Goal: Task Accomplishment & Management: Use online tool/utility

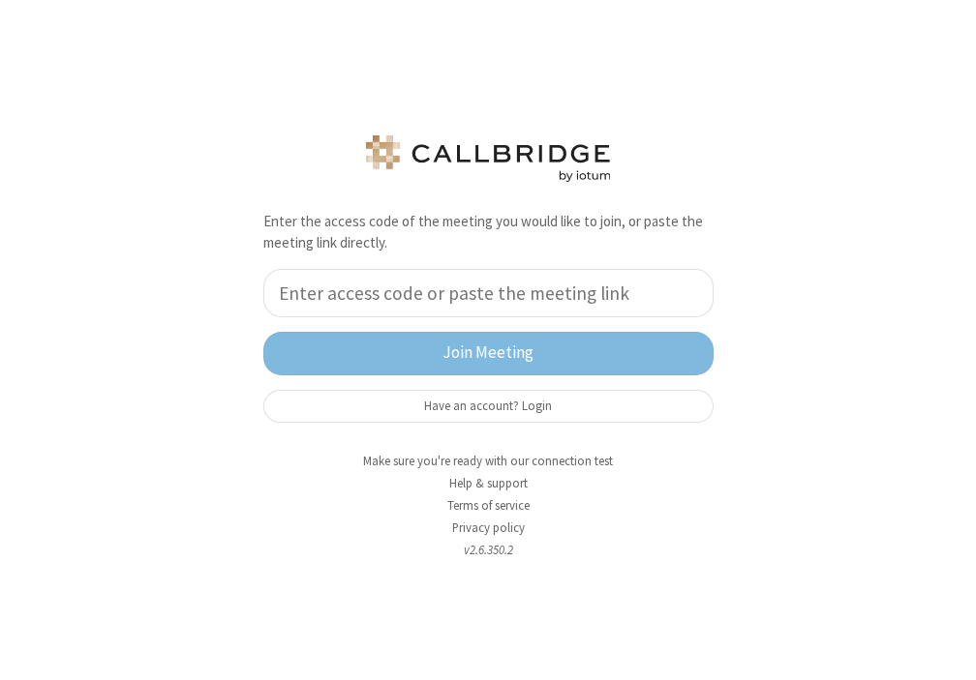
click at [973, 303] on div "Enter the access code of the meeting you would like to join, or paste the meeti…" at bounding box center [488, 340] width 976 height 680
click at [476, 408] on button "Have an account? Login" at bounding box center [488, 406] width 450 height 33
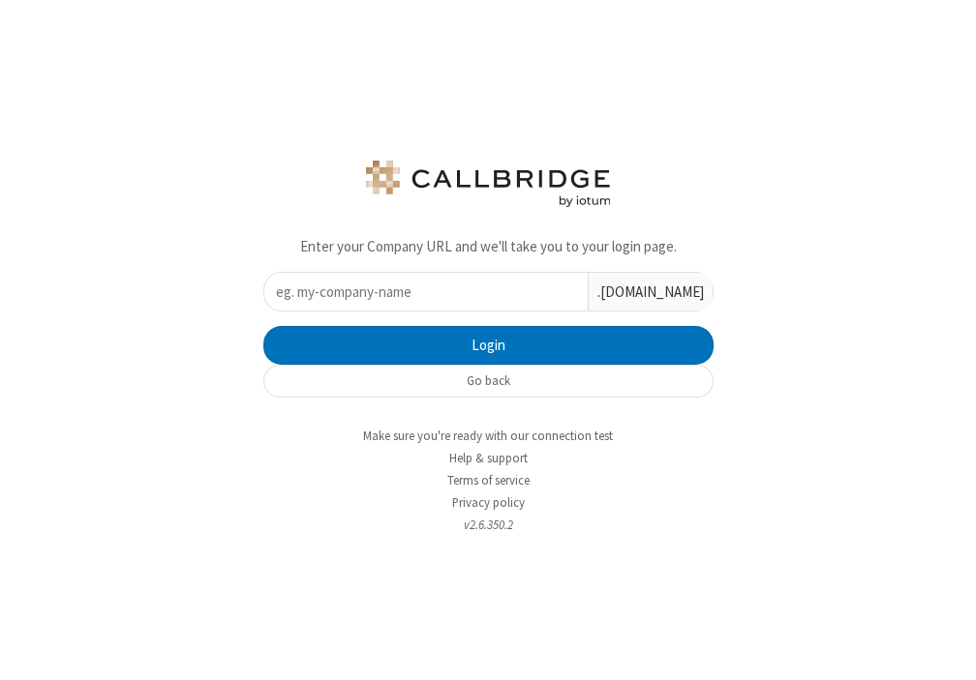
click at [392, 294] on input "text" at bounding box center [425, 292] width 323 height 38
type input "iotum"
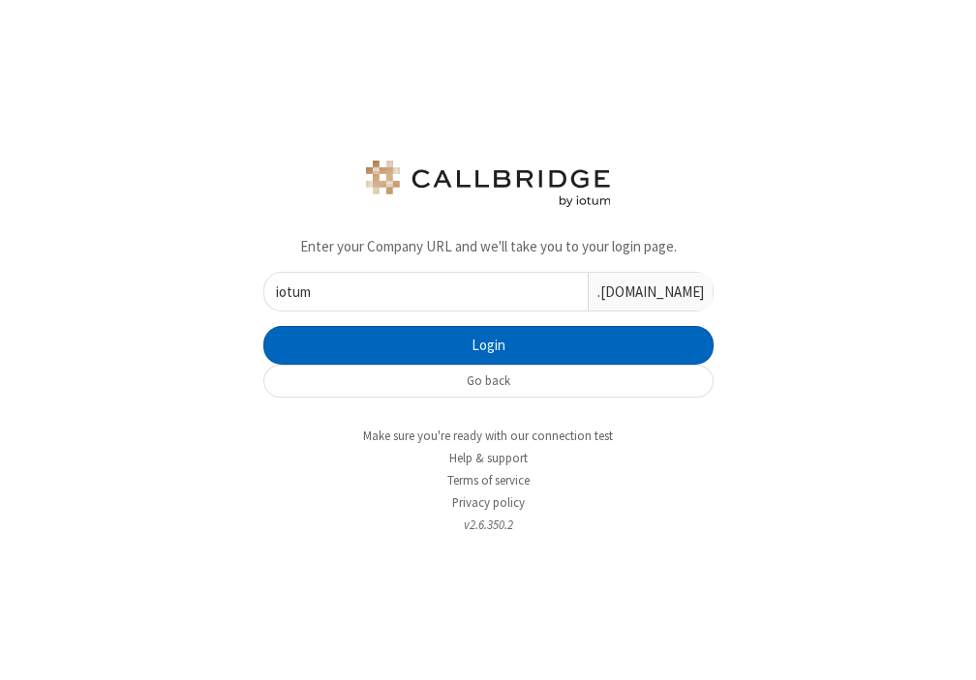
click at [528, 350] on button "Login" at bounding box center [488, 345] width 450 height 39
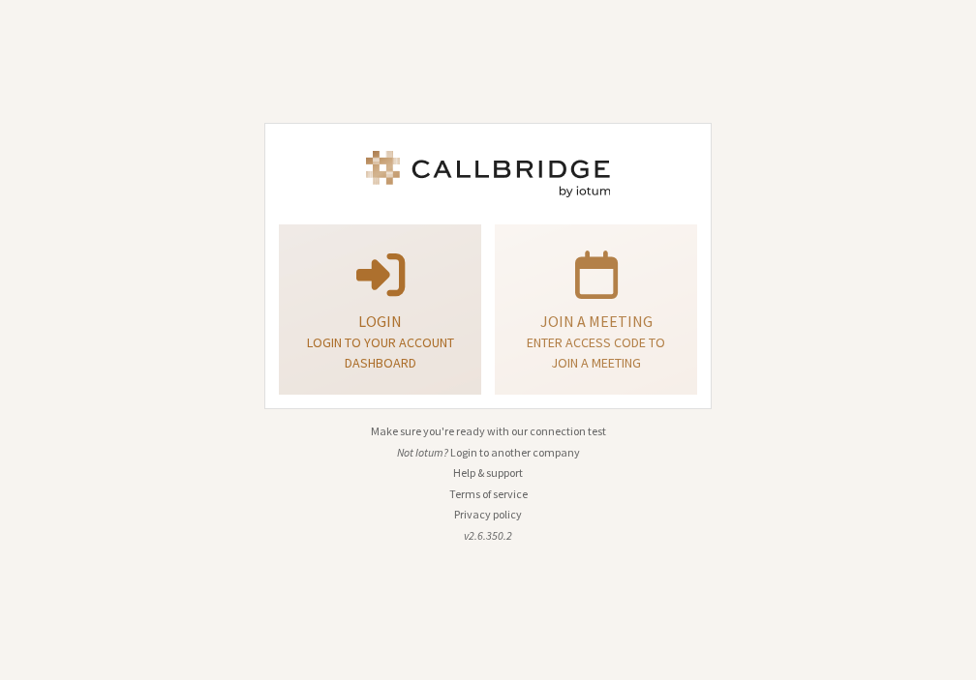
click at [357, 324] on p "Login" at bounding box center [380, 321] width 154 height 23
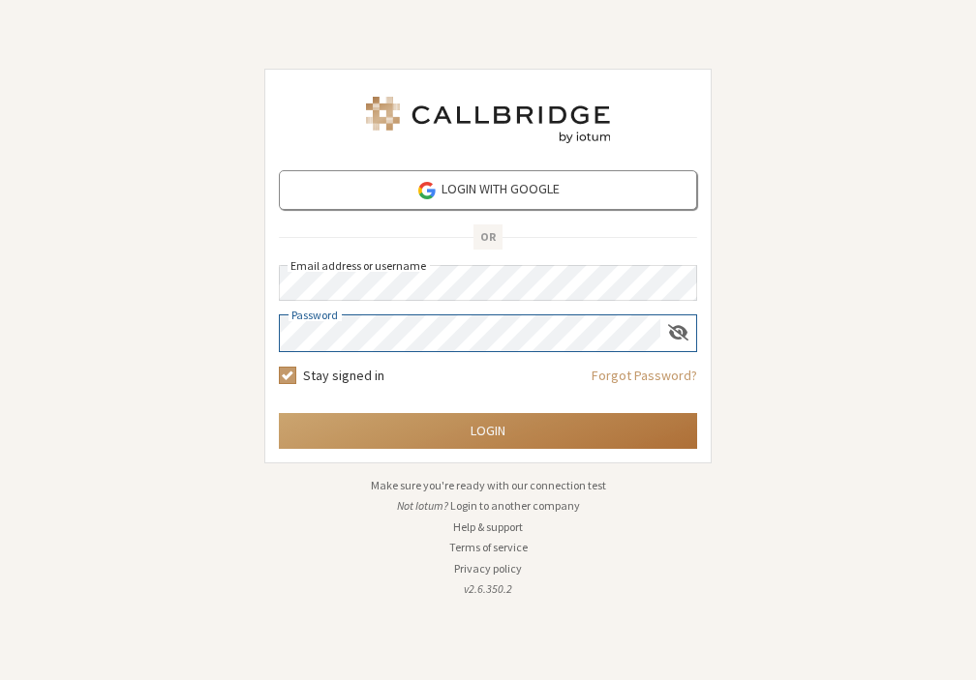
click at [438, 430] on button "Login" at bounding box center [488, 431] width 418 height 36
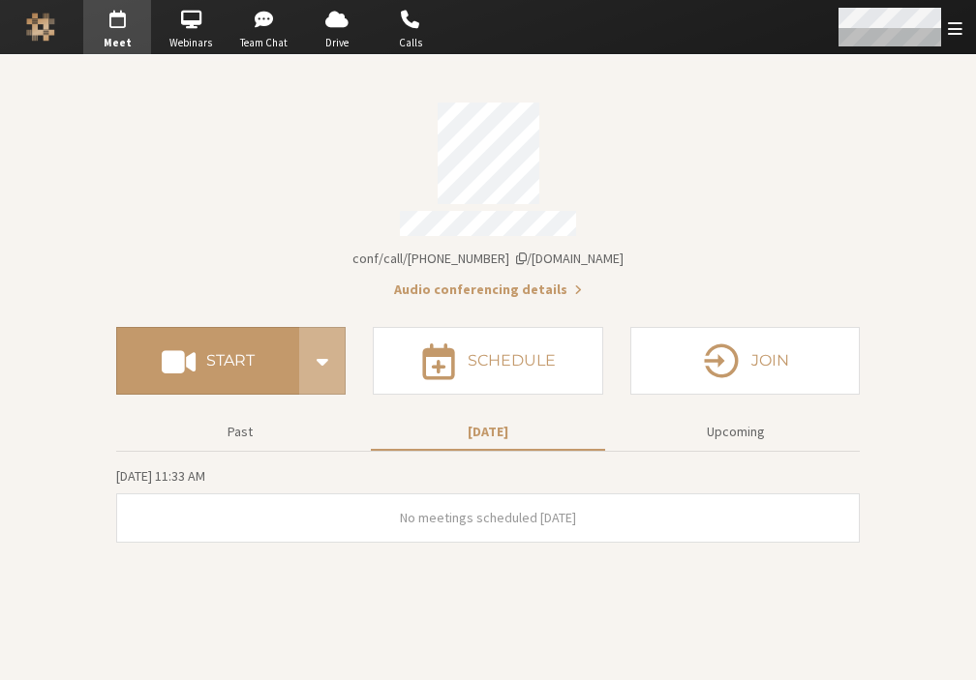
click at [951, 34] on span "Open menu" at bounding box center [954, 28] width 15 height 18
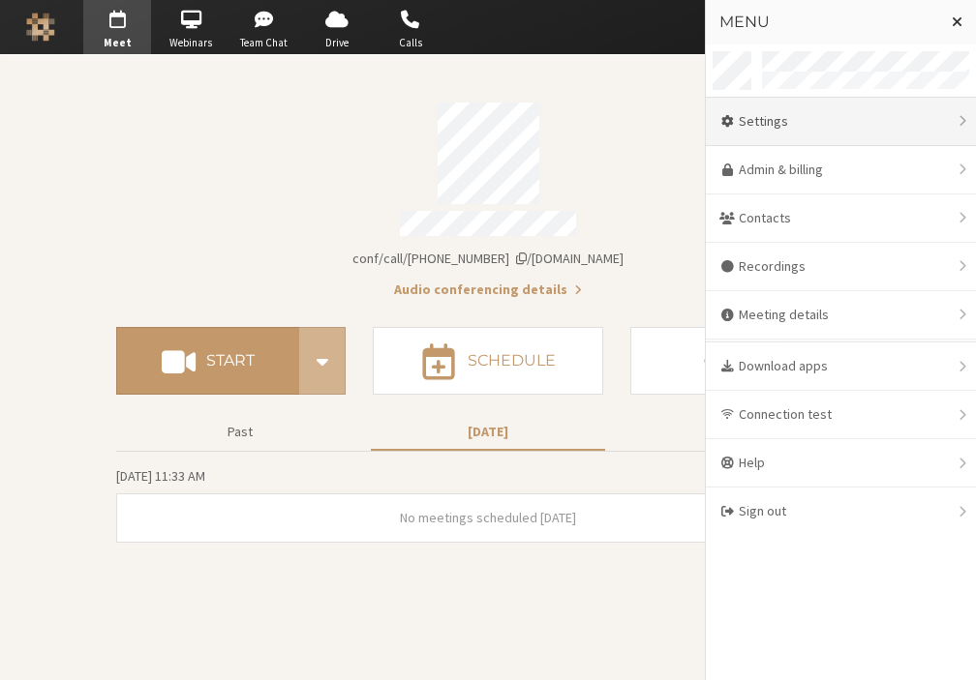
click at [778, 126] on div "Settings" at bounding box center [840, 122] width 270 height 48
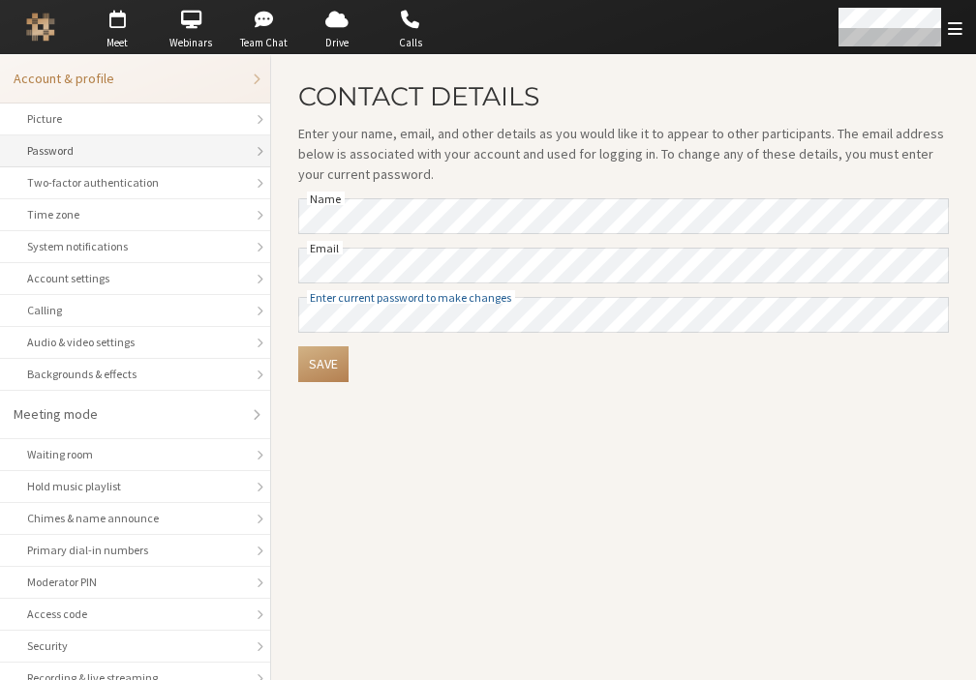
click at [97, 160] on li "Password" at bounding box center [135, 151] width 270 height 32
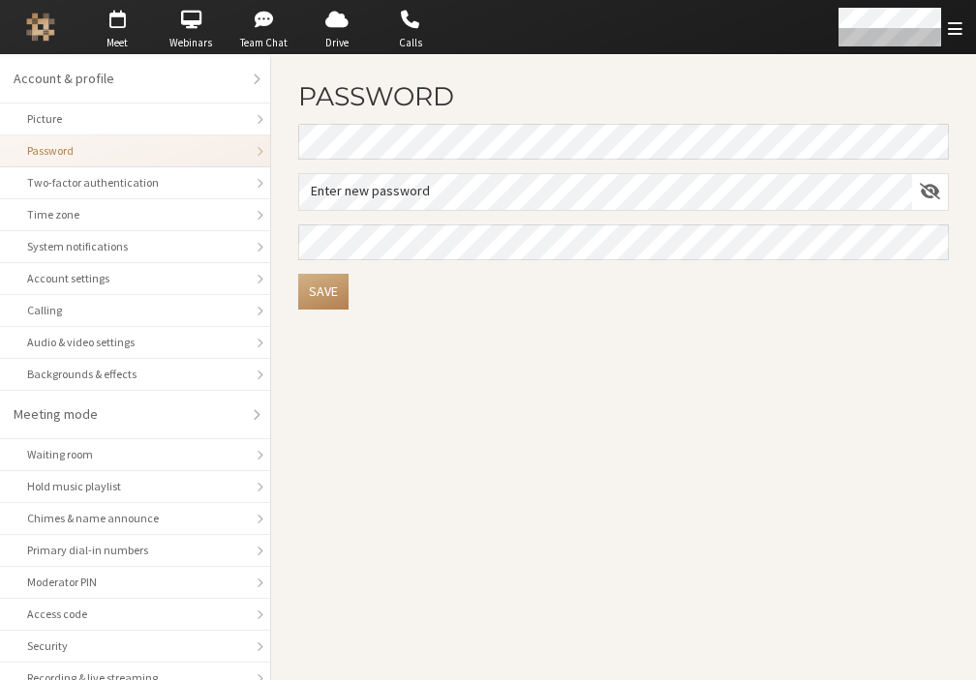
click at [315, 193] on form "Password Enter new password Save" at bounding box center [623, 195] width 650 height 227
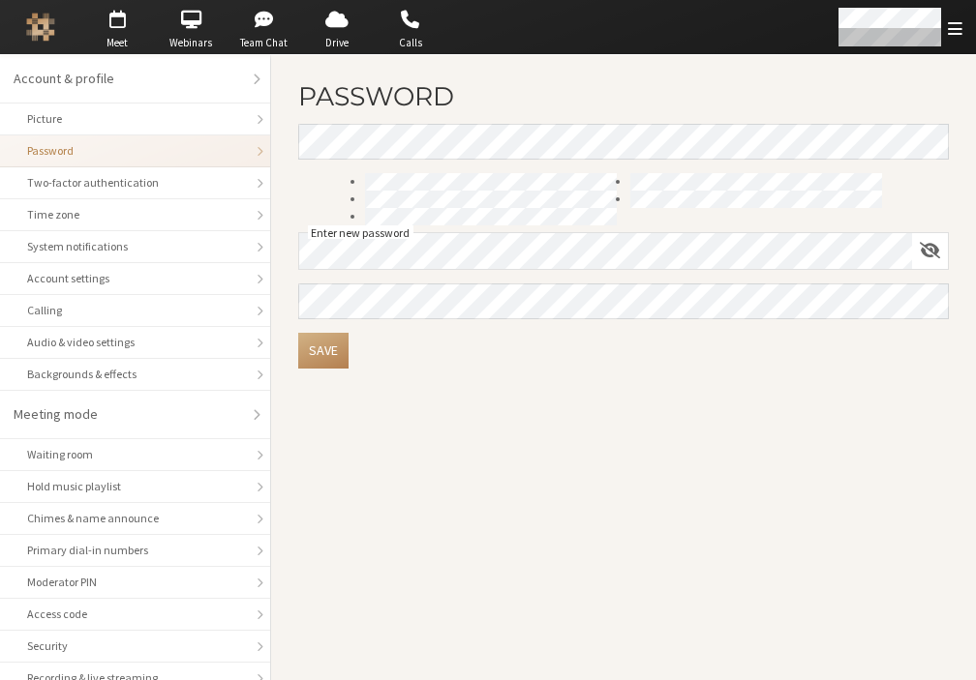
click at [662, 395] on main "Password Enter new password Save" at bounding box center [623, 367] width 705 height 625
click at [315, 347] on button "Save" at bounding box center [323, 351] width 50 height 36
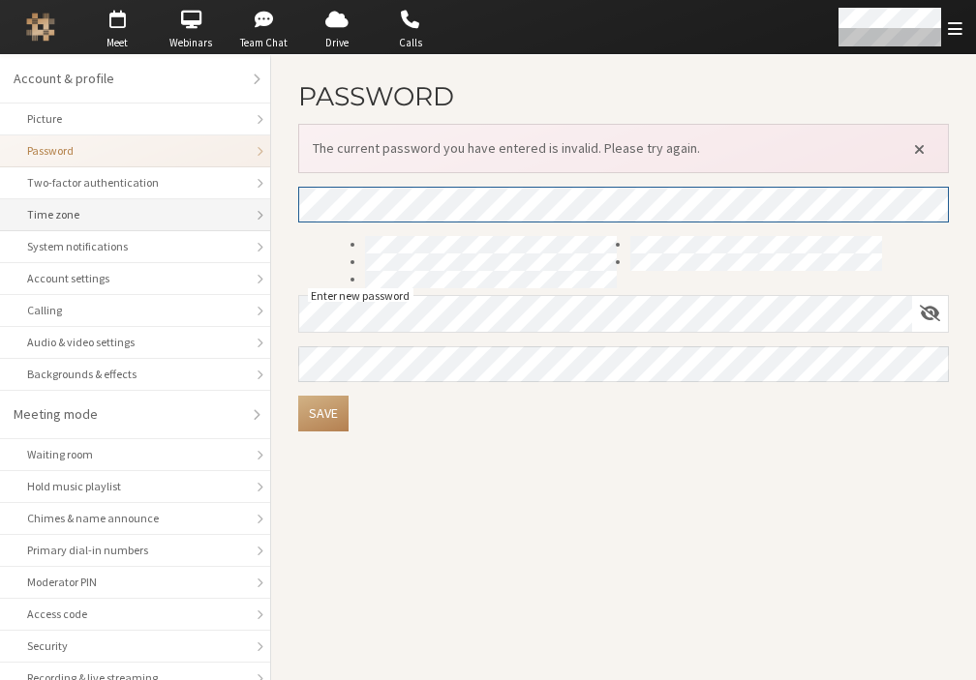
click at [252, 204] on div "Account & profile Picture Password Two-factor authentication Time zone System n…" at bounding box center [488, 367] width 976 height 625
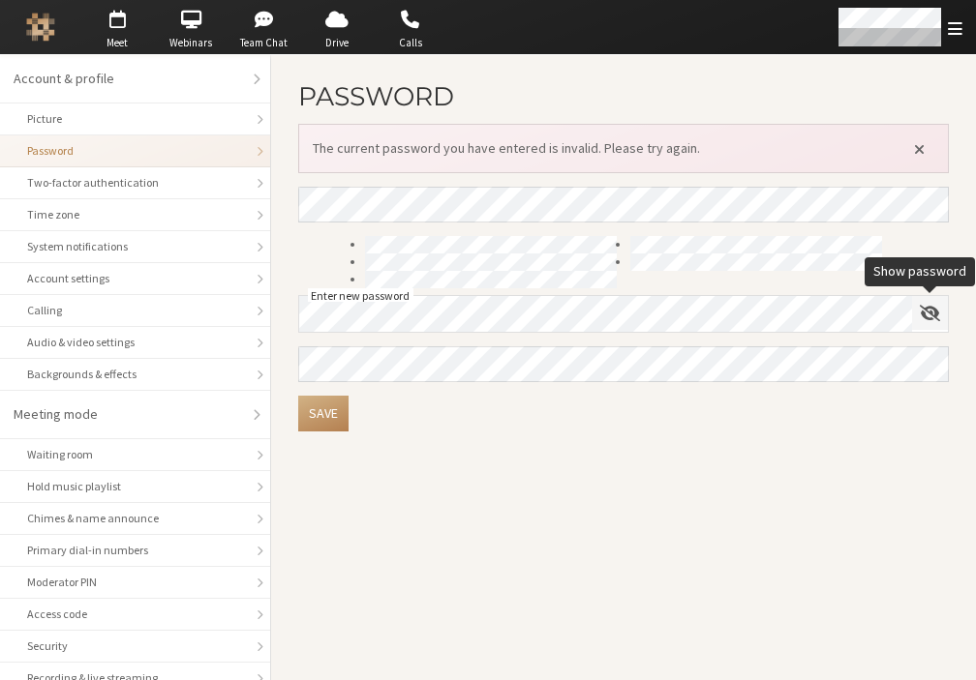
click at [923, 315] on span "Show password" at bounding box center [929, 313] width 20 height 18
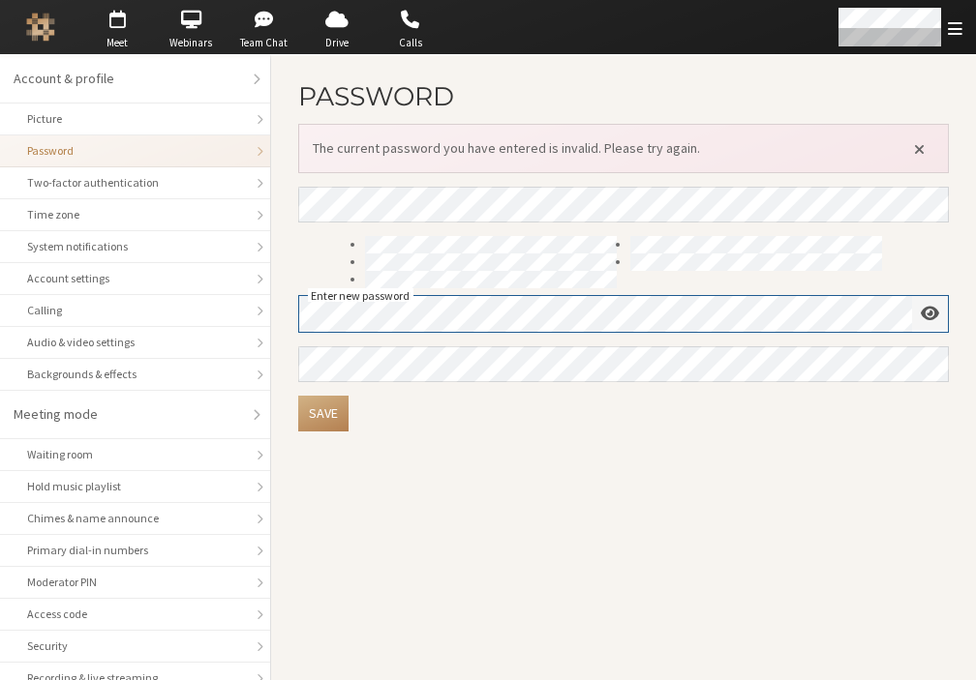
click at [923, 315] on span "Hide password" at bounding box center [929, 313] width 18 height 18
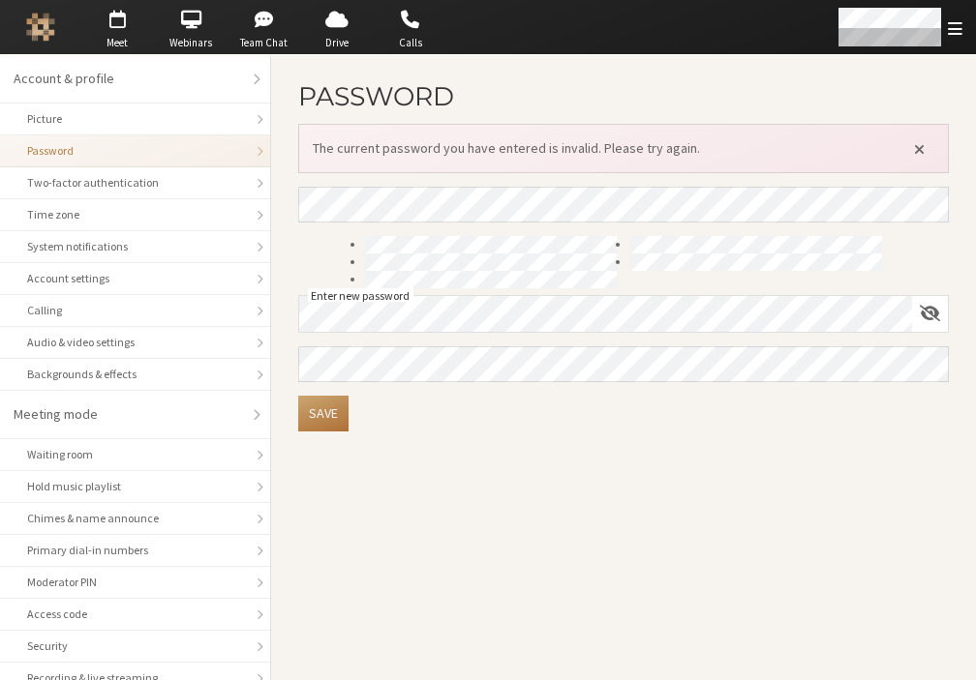
click at [334, 405] on button "Save" at bounding box center [323, 414] width 50 height 36
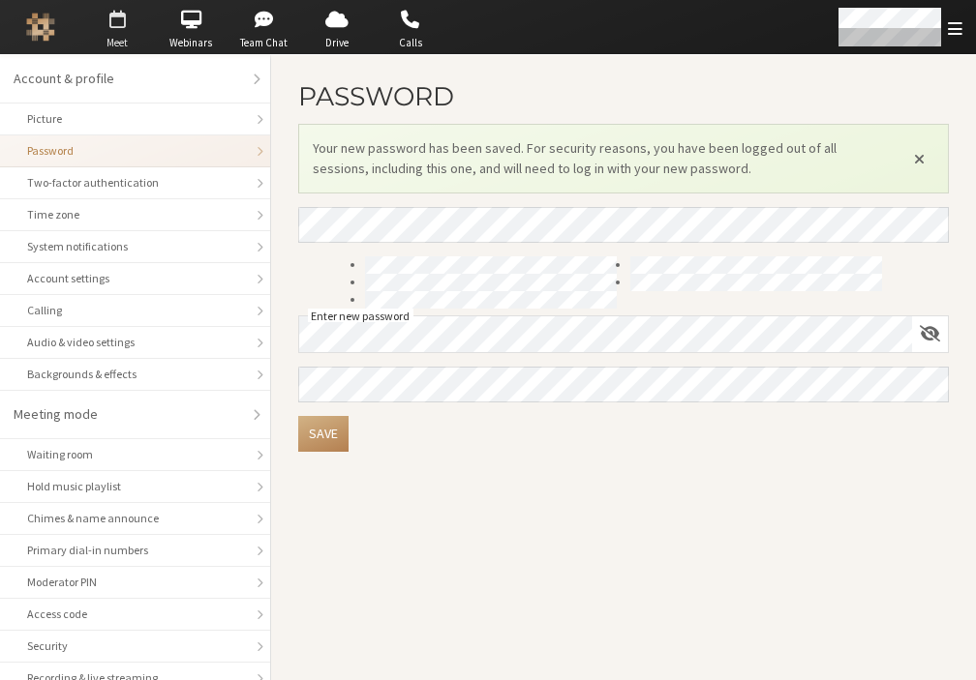
click at [118, 33] on span "button" at bounding box center [117, 19] width 68 height 31
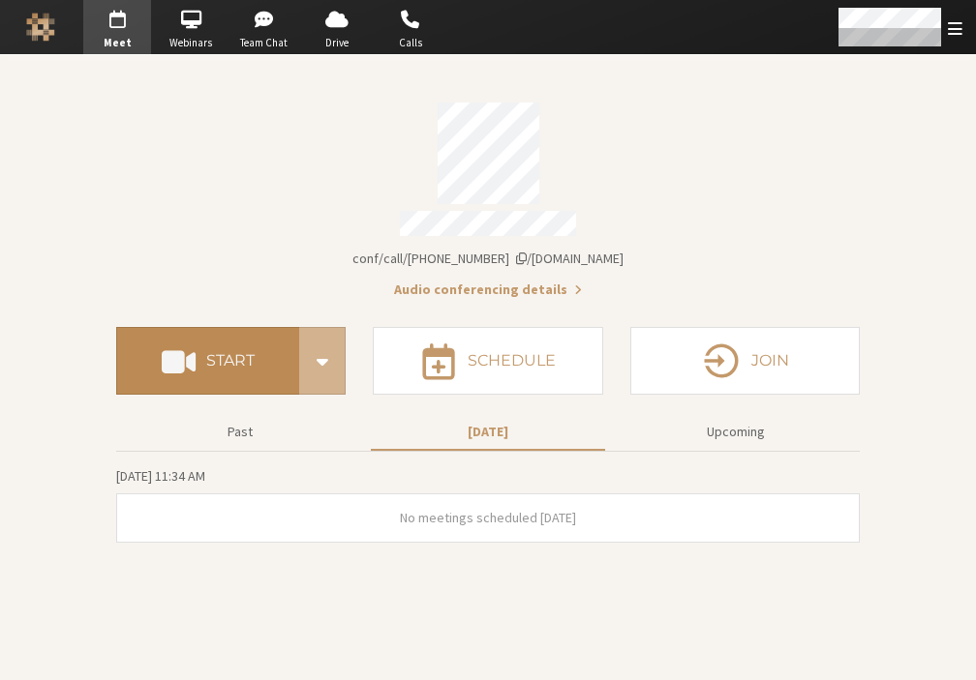
click at [225, 357] on h4 "Start" at bounding box center [230, 360] width 48 height 15
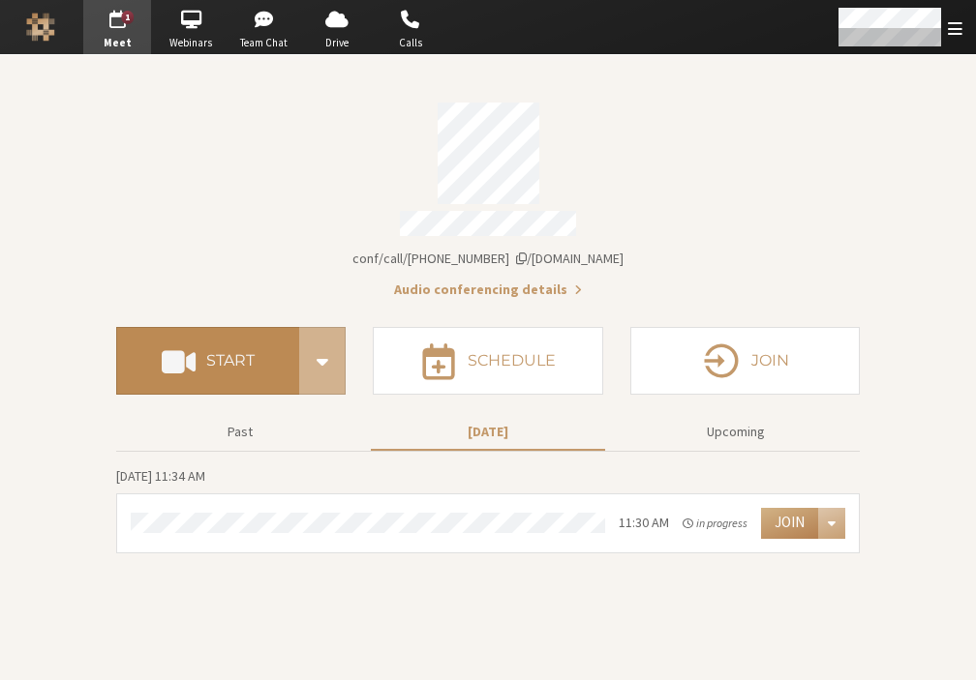
click at [241, 359] on h4 "Start" at bounding box center [230, 360] width 48 height 15
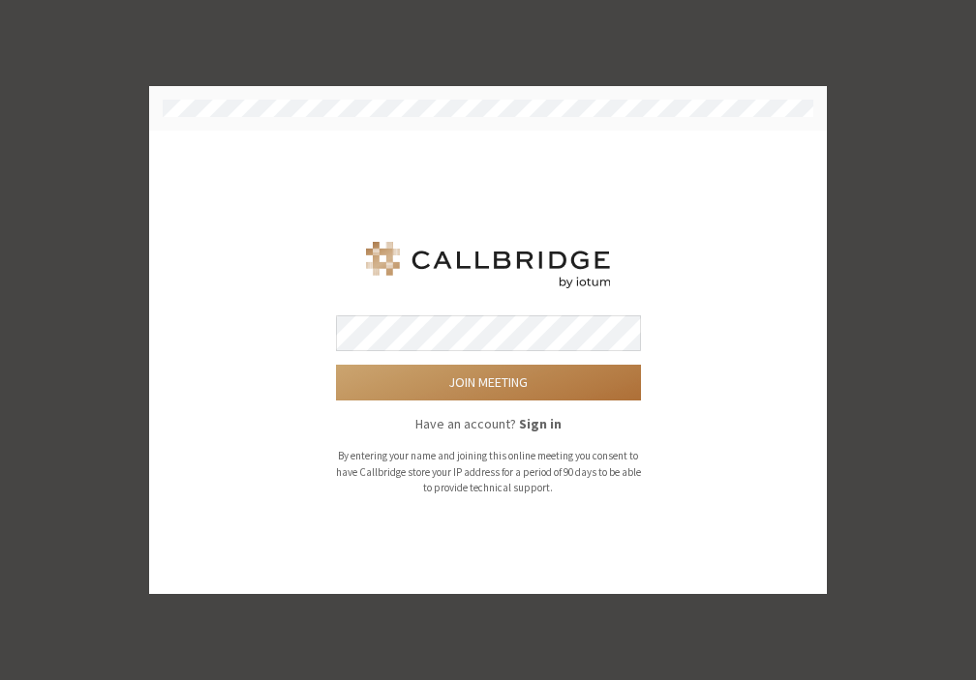
click at [412, 371] on button "Join meeting" at bounding box center [488, 383] width 305 height 36
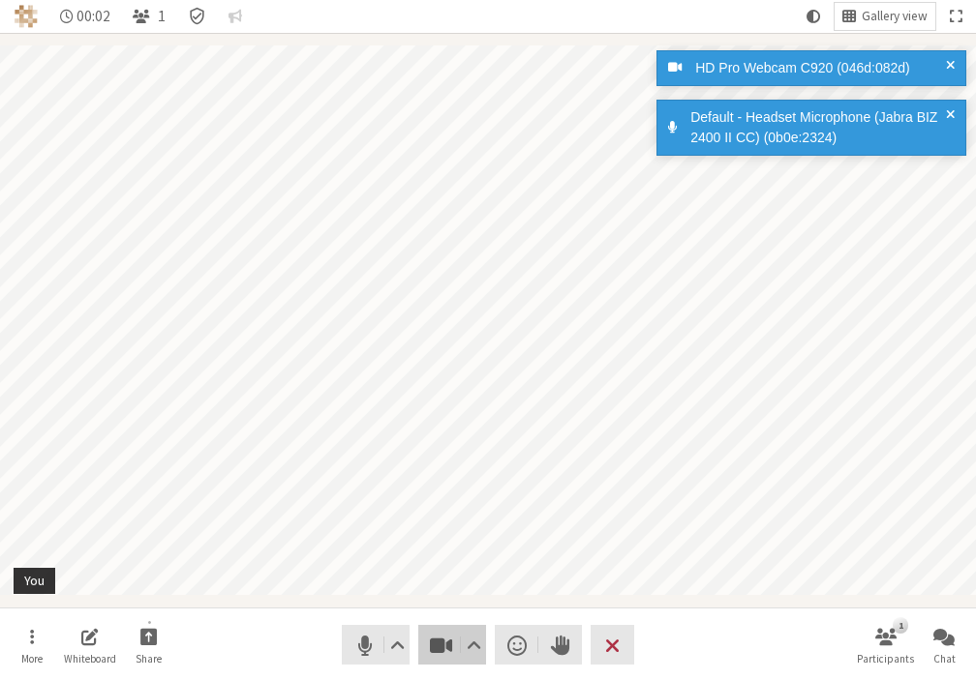
click at [438, 650] on span "Stop video (Alt+V)" at bounding box center [441, 645] width 27 height 27
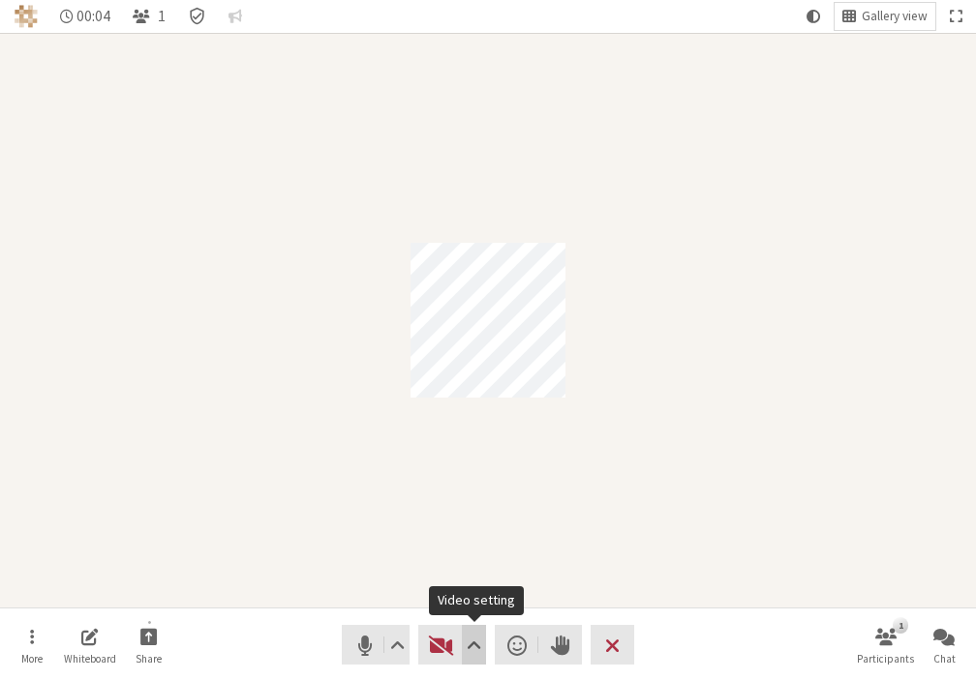
click at [470, 639] on span "Video setting" at bounding box center [473, 645] width 15 height 27
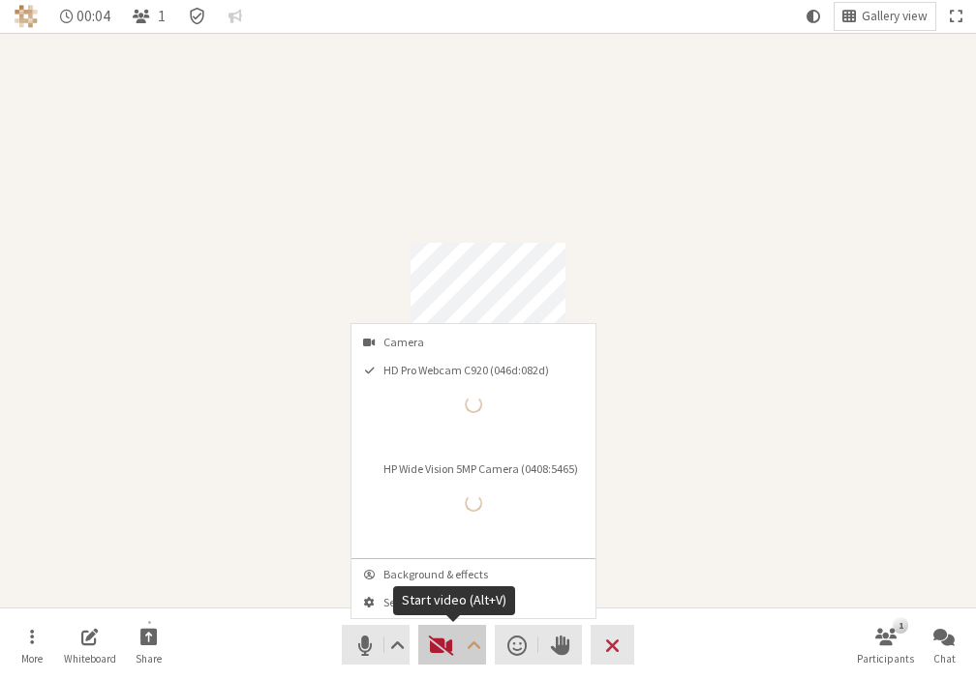
click at [422, 645] on button "Video" at bounding box center [452, 645] width 68 height 40
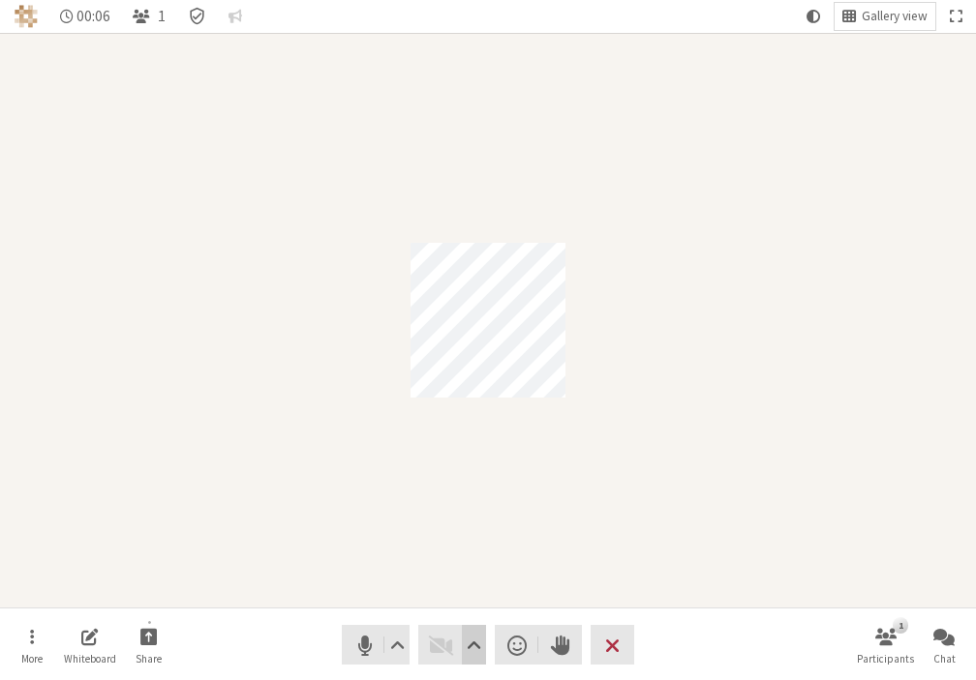
click at [477, 651] on span "Video setting" at bounding box center [473, 645] width 15 height 27
